Goal: Task Accomplishment & Management: Manage account settings

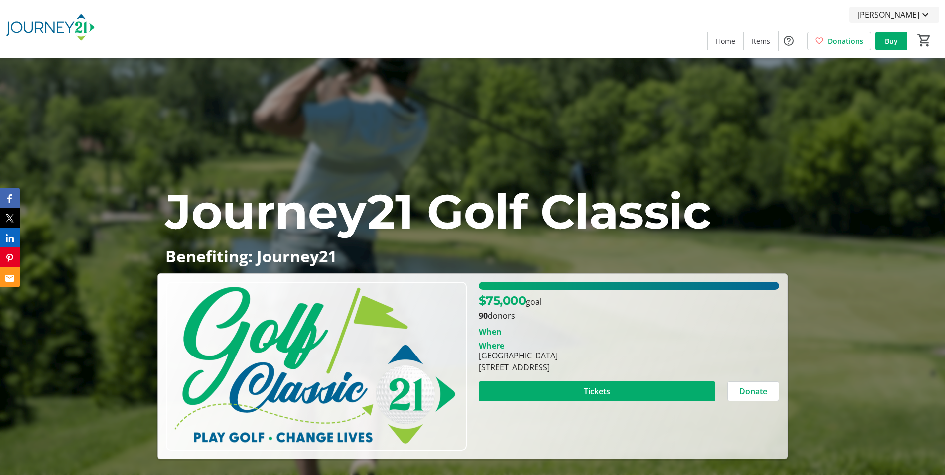
click at [893, 13] on span "[PERSON_NAME]" at bounding box center [889, 15] width 62 height 12
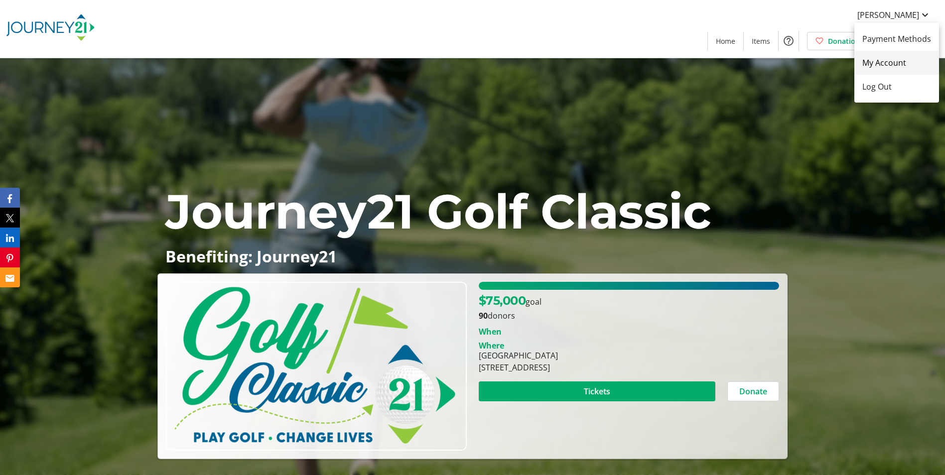
click at [897, 64] on span "My Account" at bounding box center [897, 63] width 69 height 12
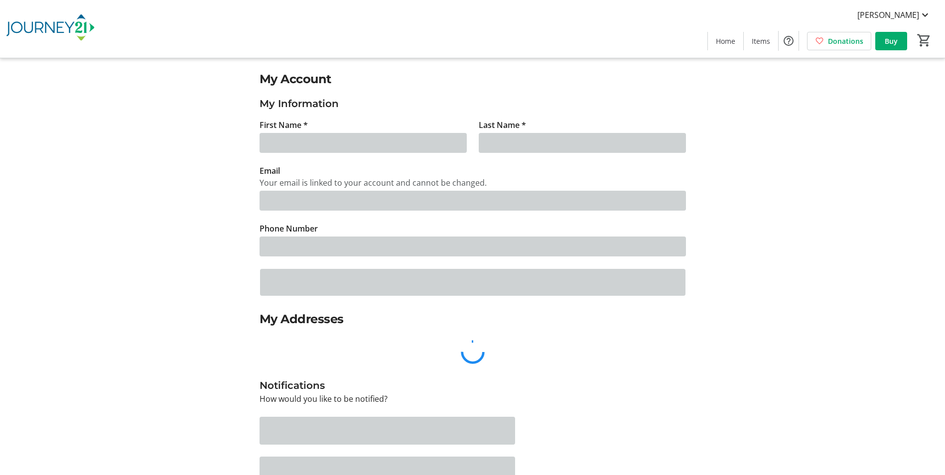
type input "[PERSON_NAME]"
type input "Max"
type input "[PERSON_NAME][EMAIL_ADDRESS][DOMAIN_NAME]"
type input "[PHONE_NUMBER]"
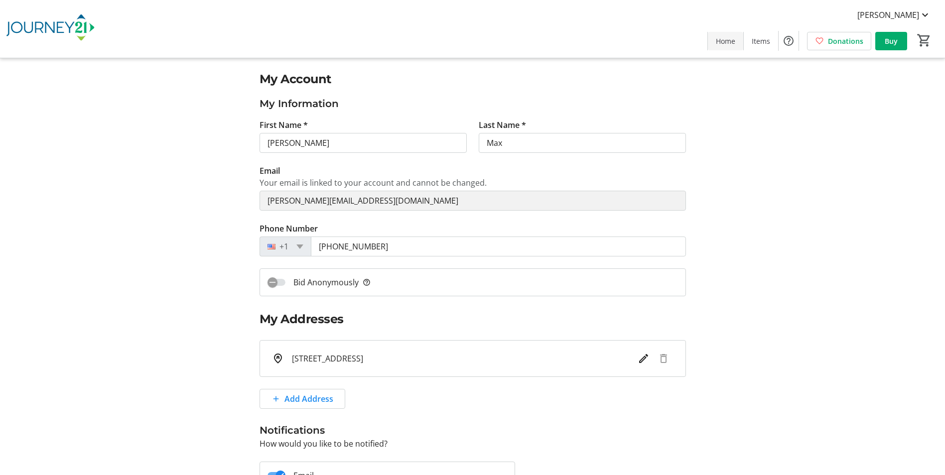
click at [719, 44] on span "Home" at bounding box center [725, 41] width 19 height 10
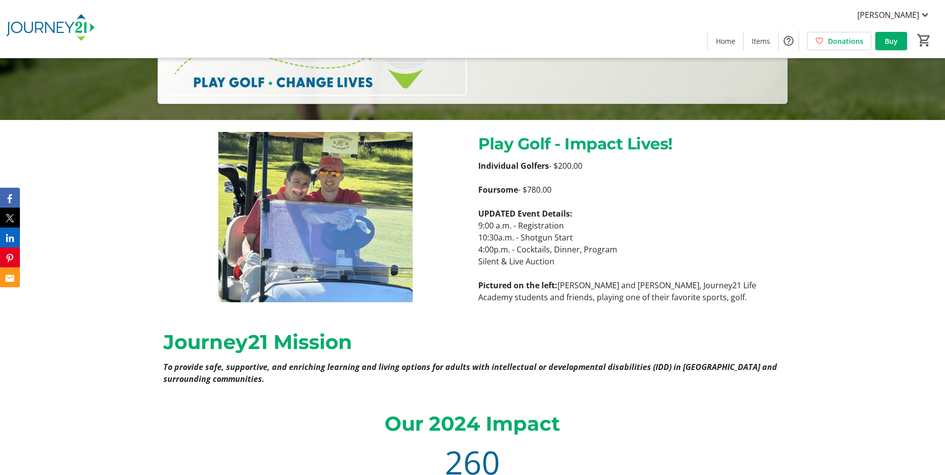
scroll to position [399, 0]
